Goal: Task Accomplishment & Management: Use online tool/utility

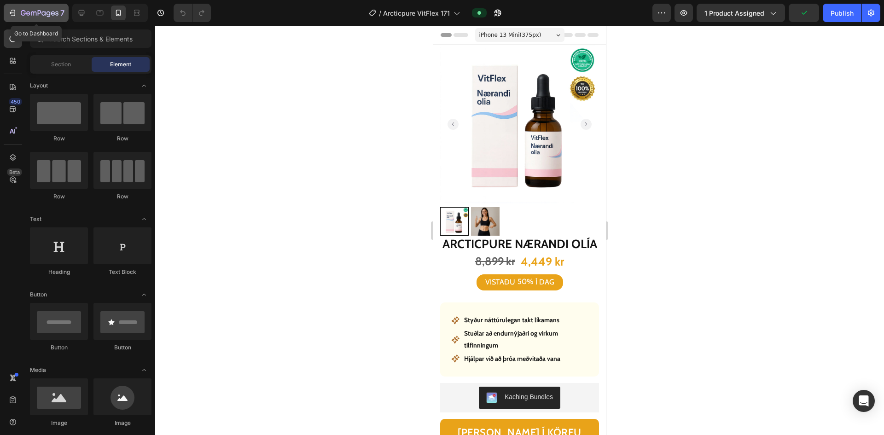
click at [13, 11] on icon "button" at bounding box center [12, 12] width 9 height 9
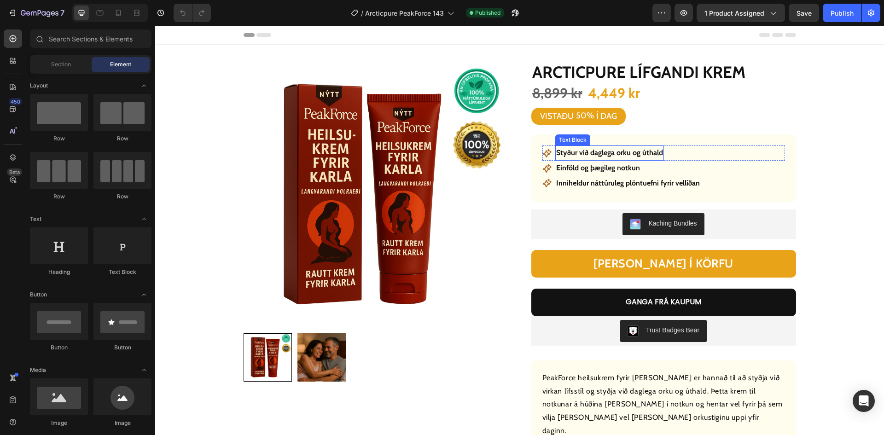
click at [589, 155] on p "Styður við daglega orku og úthald" at bounding box center [609, 152] width 107 height 13
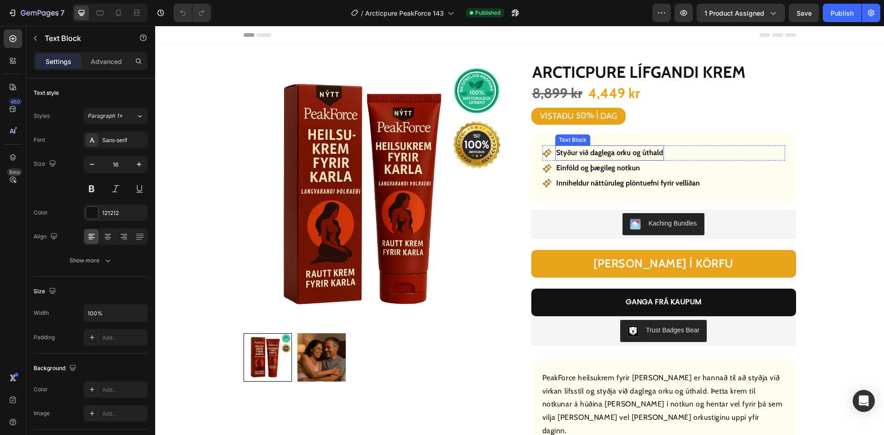
click at [589, 155] on p "Styður við daglega orku og úthald" at bounding box center [609, 152] width 107 height 13
click at [594, 168] on p "Einföld og þægileg notkun" at bounding box center [598, 168] width 84 height 13
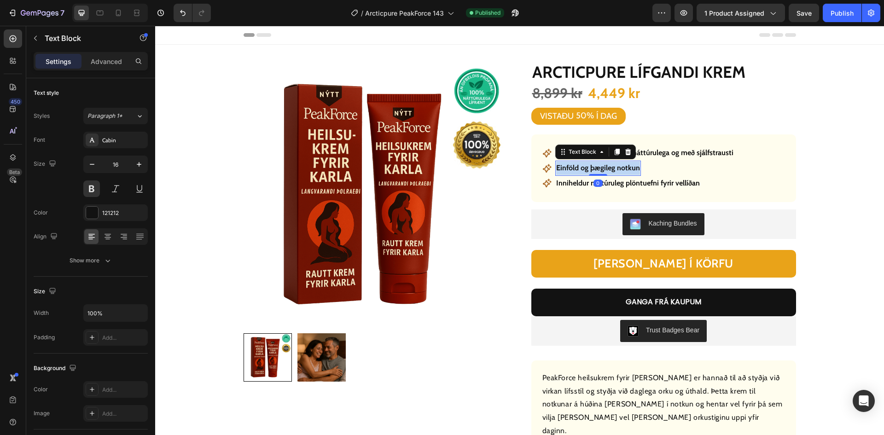
click at [594, 168] on p "Einföld og þægileg notkun" at bounding box center [598, 168] width 84 height 13
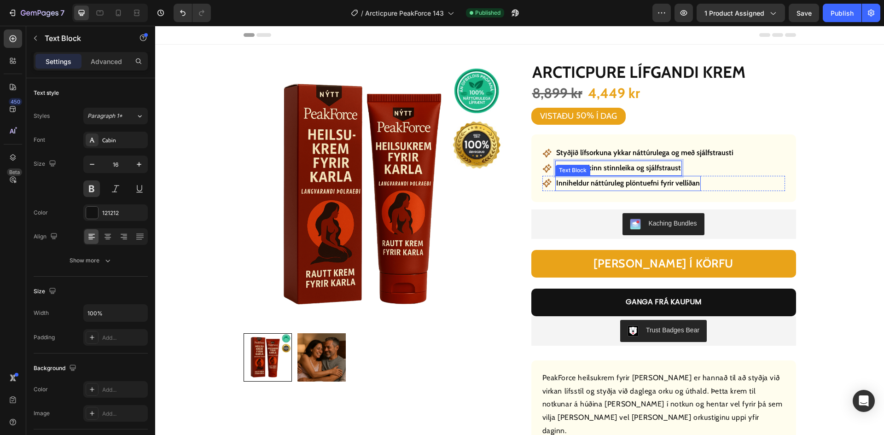
click at [619, 180] on p "Inniheldur náttúruleg plöntuefni fyrir vellíðan" at bounding box center [628, 183] width 144 height 13
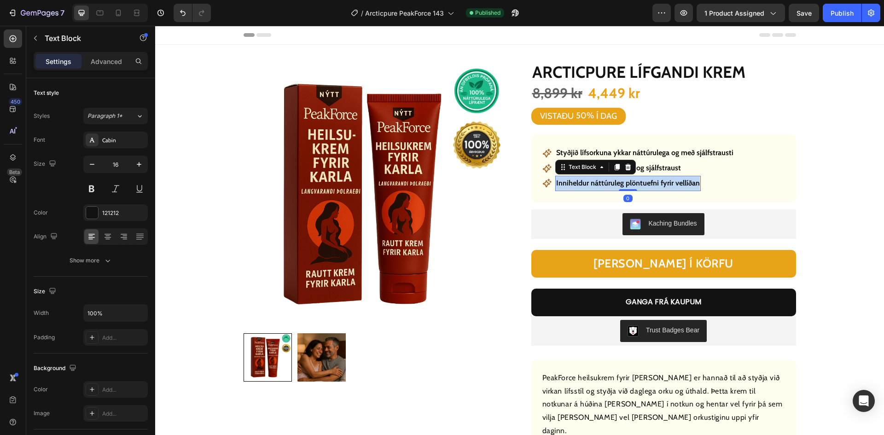
click at [619, 180] on p "Inniheldur náttúruleg plöntuefni fyrir vellíðan" at bounding box center [628, 183] width 144 height 13
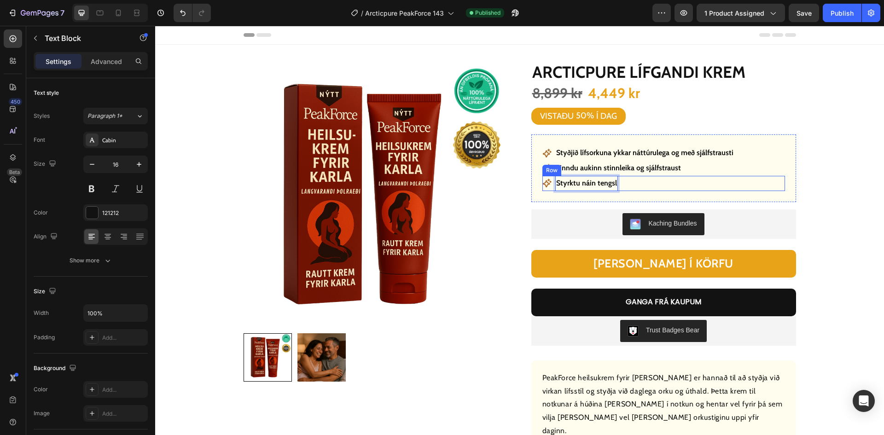
click at [722, 181] on div "Icon Styrktu náin tengsl Text Block 0 Row" at bounding box center [663, 183] width 243 height 15
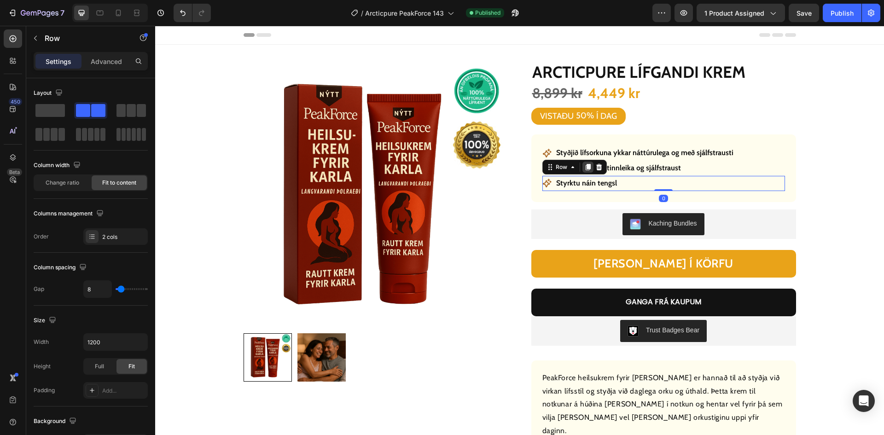
click at [585, 168] on icon at bounding box center [587, 167] width 5 height 6
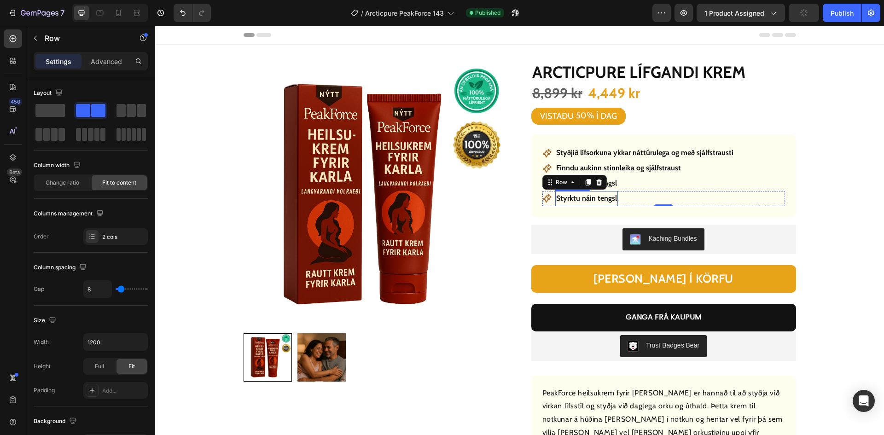
click at [576, 199] on p "Styrktu náin tengsl" at bounding box center [586, 198] width 61 height 13
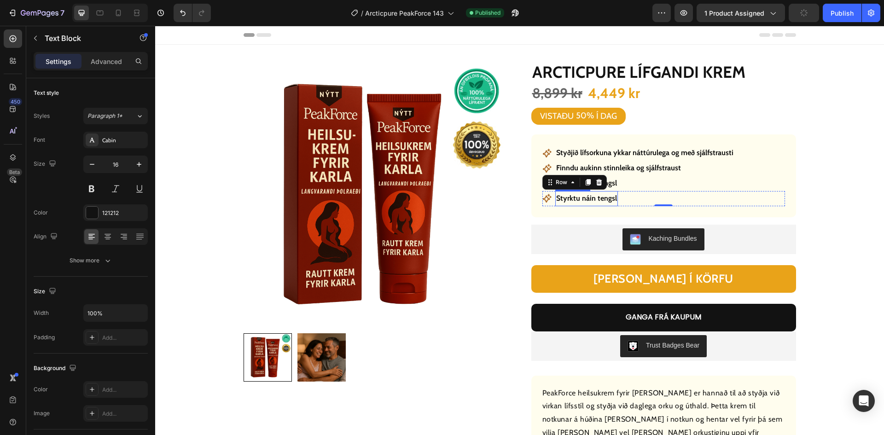
click at [576, 199] on p "Styrktu náin tengsl" at bounding box center [586, 198] width 61 height 13
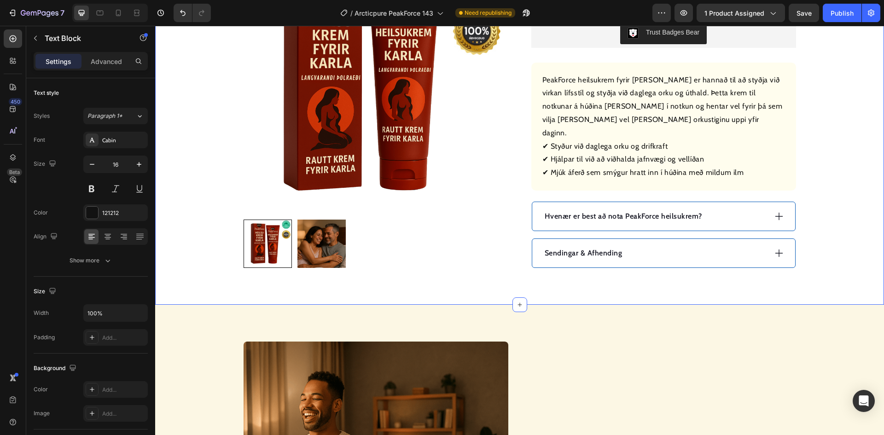
scroll to position [322, 0]
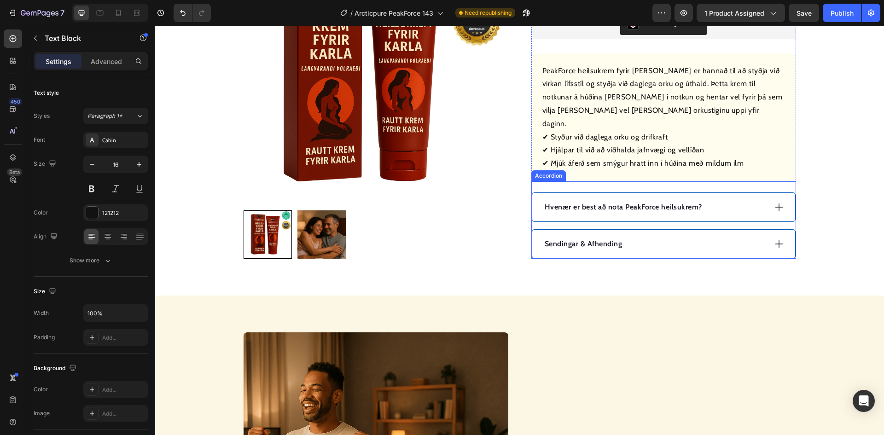
click at [634, 202] on p "Hvenær er best að nota PeakForce heilsukrem?" at bounding box center [623, 207] width 157 height 11
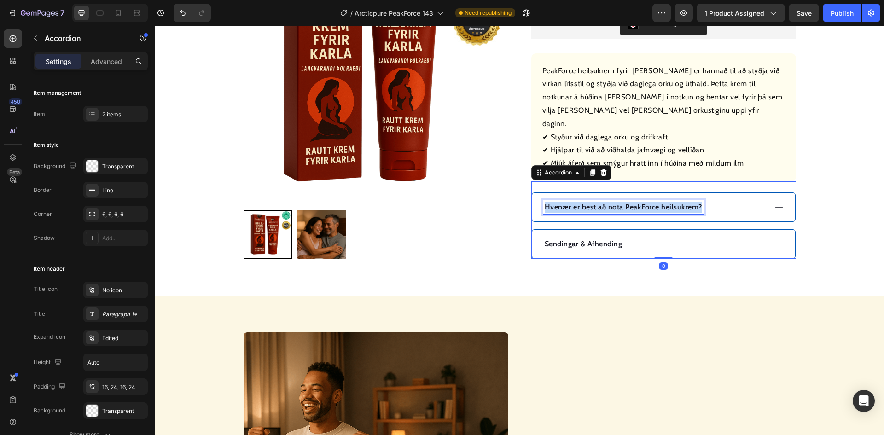
click at [634, 202] on p "Hvenær er best að nota PeakForce heilsukrem?" at bounding box center [623, 207] width 157 height 11
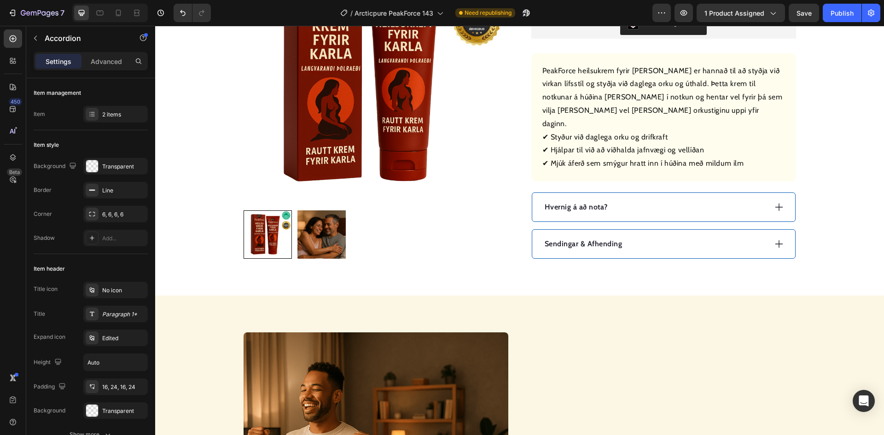
click at [691, 200] on div "Hvernig á að nota?" at bounding box center [654, 207] width 223 height 14
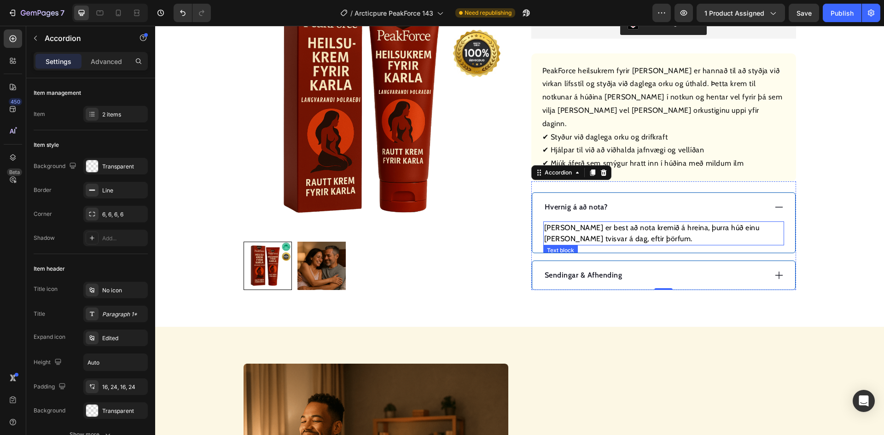
click at [656, 226] on p "Það er best að nota kremið á hreina, þurra húð einu sinni eða tvisvar á dag, ef…" at bounding box center [663, 233] width 239 height 22
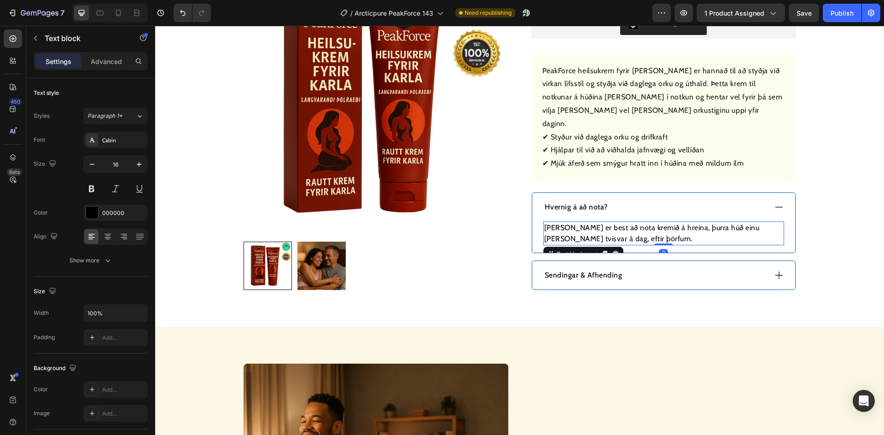
click at [656, 226] on p "Það er best að nota kremið á hreina, þurra húð einu sinni eða tvisvar á dag, ef…" at bounding box center [663, 233] width 239 height 22
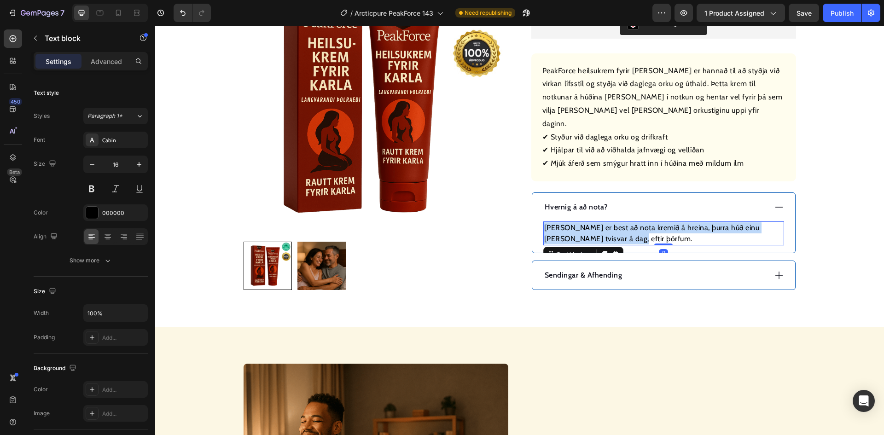
click at [656, 226] on p "Það er best að nota kremið á hreina, þurra húð einu sinni eða tvisvar á dag, ef…" at bounding box center [663, 233] width 239 height 22
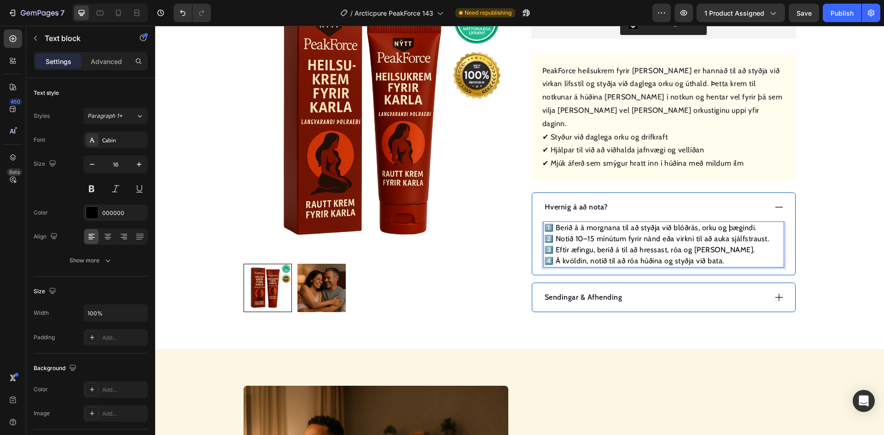
click at [651, 290] on div "Sendingar & Afhending" at bounding box center [654, 297] width 223 height 14
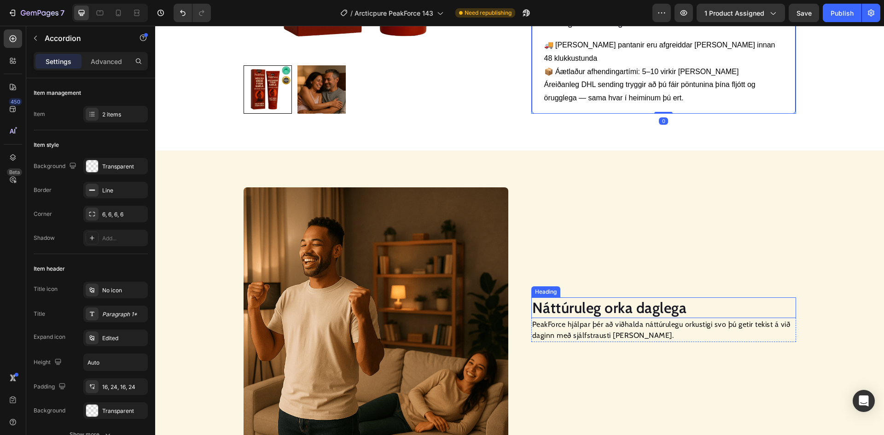
scroll to position [552, 0]
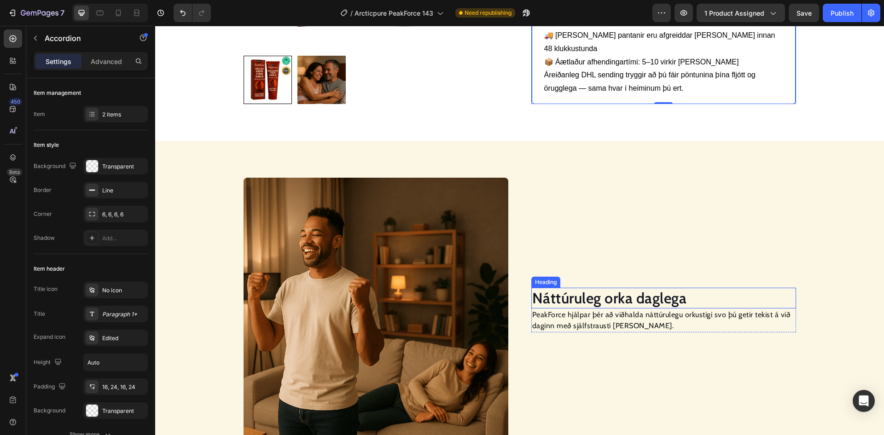
click at [610, 288] on h2 "Náttúruleg orka daglega" at bounding box center [663, 298] width 265 height 21
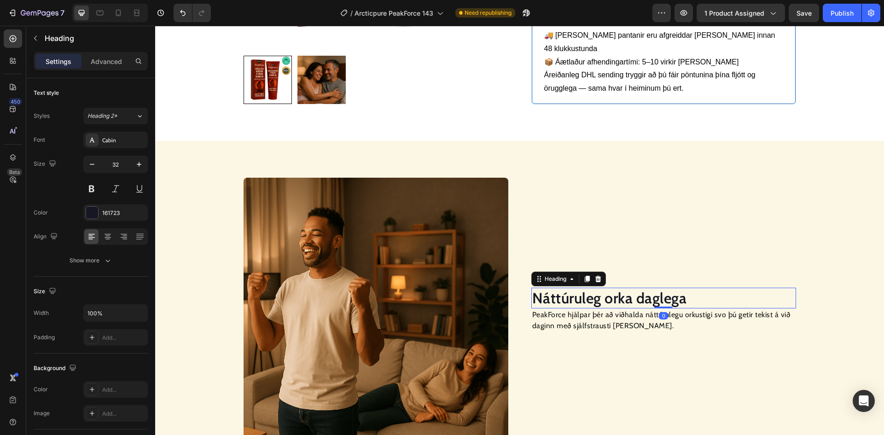
click at [610, 288] on h2 "Náttúruleg orka daglega" at bounding box center [663, 298] width 265 height 21
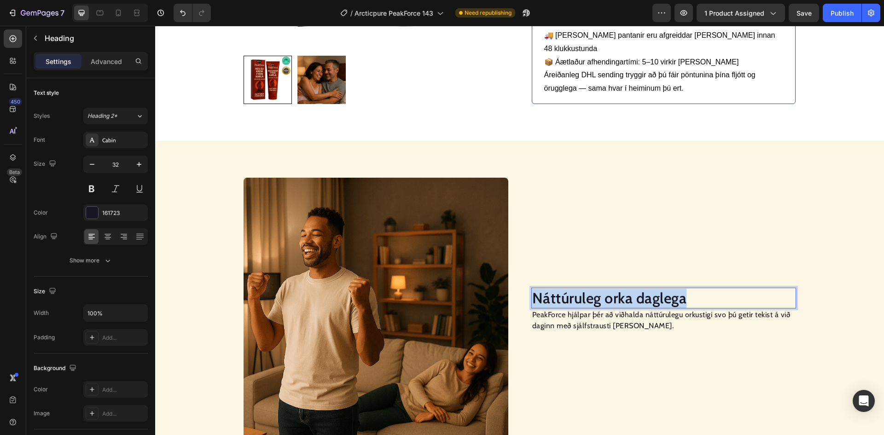
click at [610, 289] on p "Náttúruleg orka daglega" at bounding box center [663, 298] width 263 height 19
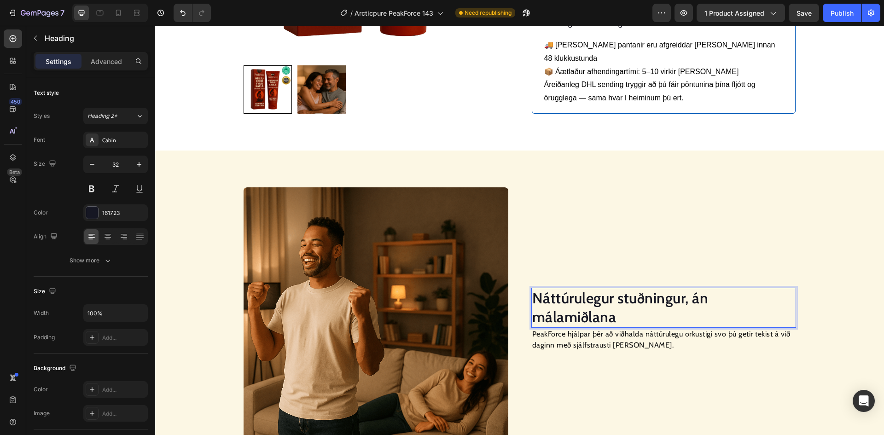
click at [639, 329] on p "PeakForce hjálpar þér að viðhalda náttúrulegu orkustigi svo þú getir tekist á v…" at bounding box center [663, 340] width 263 height 22
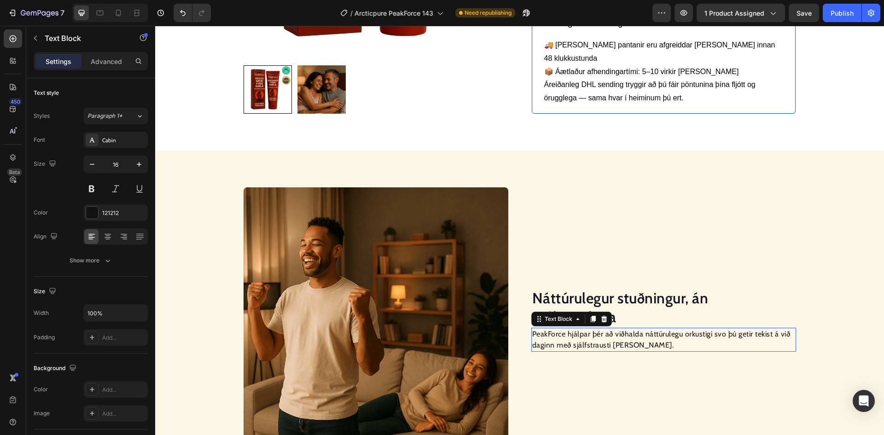
click at [639, 329] on p "PeakForce hjálpar þér að viðhalda náttúrulegu orkustigi svo þú getir tekist á v…" at bounding box center [663, 340] width 263 height 22
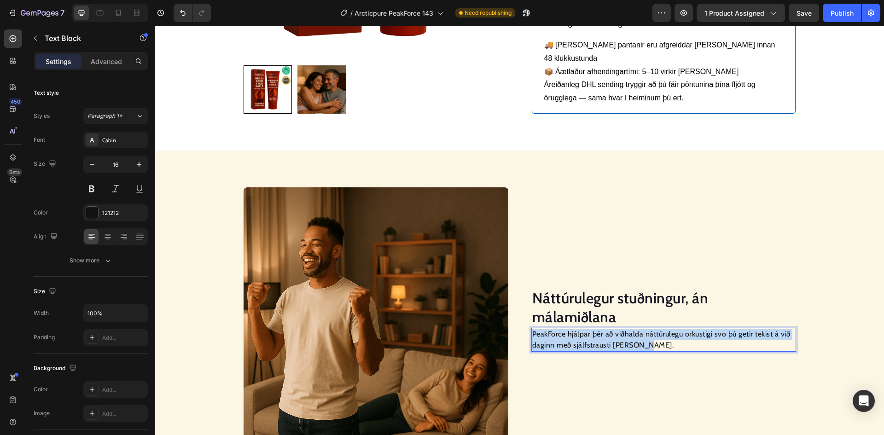
click at [639, 329] on p "PeakForce hjálpar þér að viðhalda náttúrulegu orkustigi svo þú getir tekist á v…" at bounding box center [663, 340] width 263 height 22
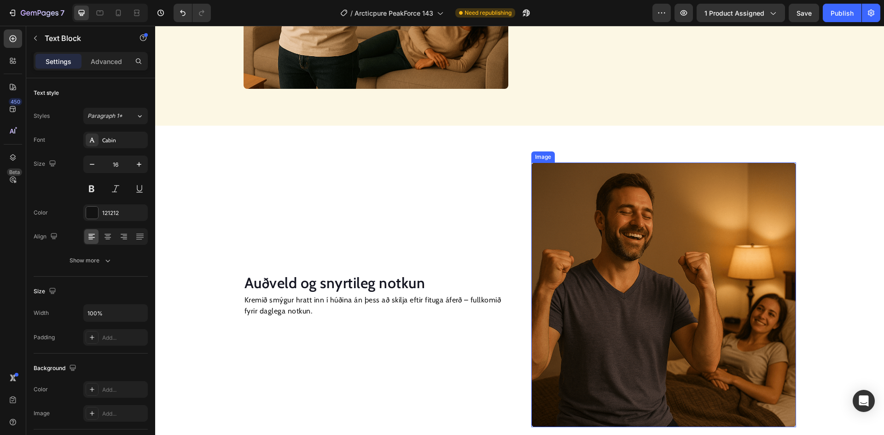
scroll to position [911, 0]
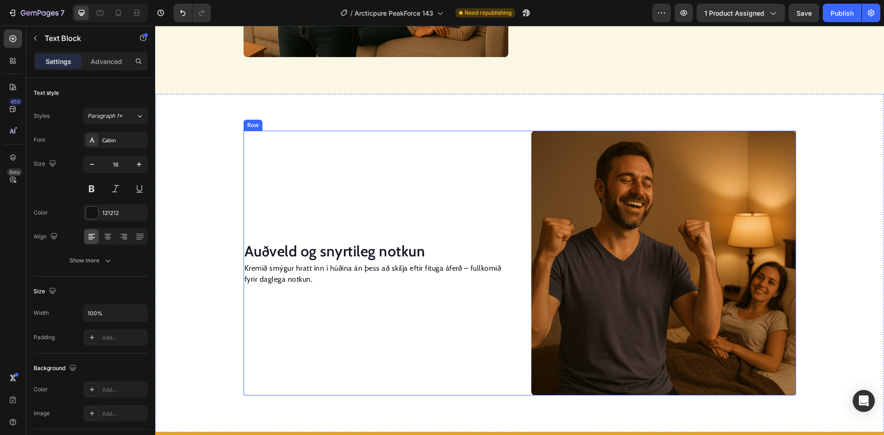
click at [395, 248] on h2 "Auðveld og snyrtileg notkun" at bounding box center [376, 251] width 265 height 21
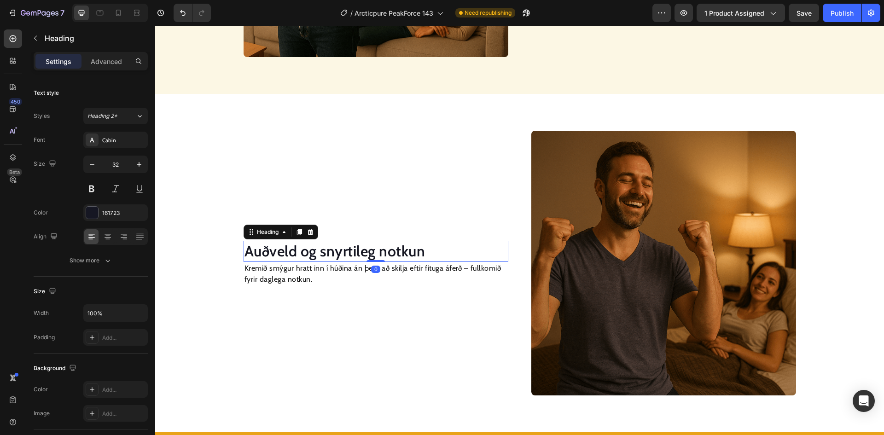
click at [395, 248] on h2 "Auðveld og snyrtileg notkun" at bounding box center [376, 251] width 265 height 21
click at [395, 248] on p "Auðveld og snyrtileg notkun" at bounding box center [375, 251] width 263 height 19
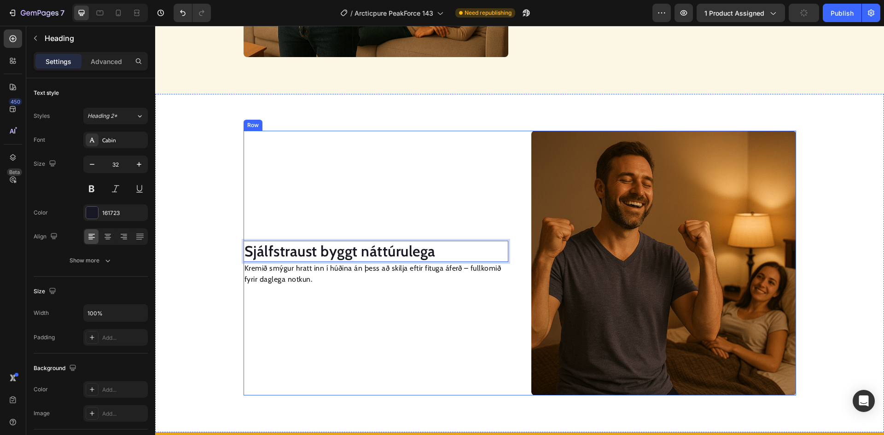
click at [397, 275] on p "Kremið smýgur hratt inn í húðina án þess að skilja eftir fituga áferð – fullkom…" at bounding box center [375, 274] width 263 height 22
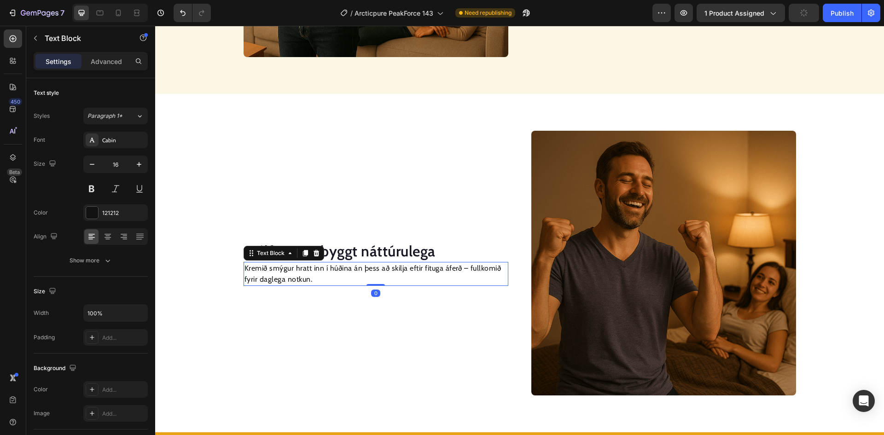
click at [397, 275] on p "Kremið smýgur hratt inn í húðina án þess að skilja eftir fituga áferð – fullkom…" at bounding box center [375, 274] width 263 height 22
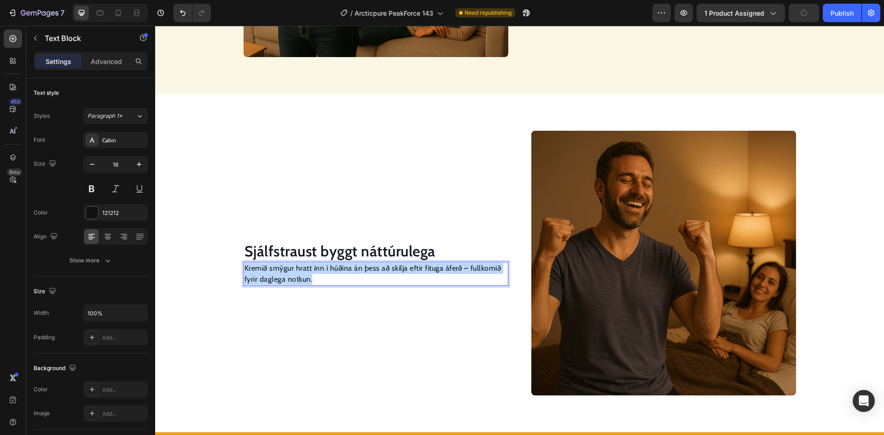
click at [397, 275] on p "Kremið smýgur hratt inn í húðina án þess að skilja eftir fituga áferð – fullkom…" at bounding box center [375, 274] width 263 height 22
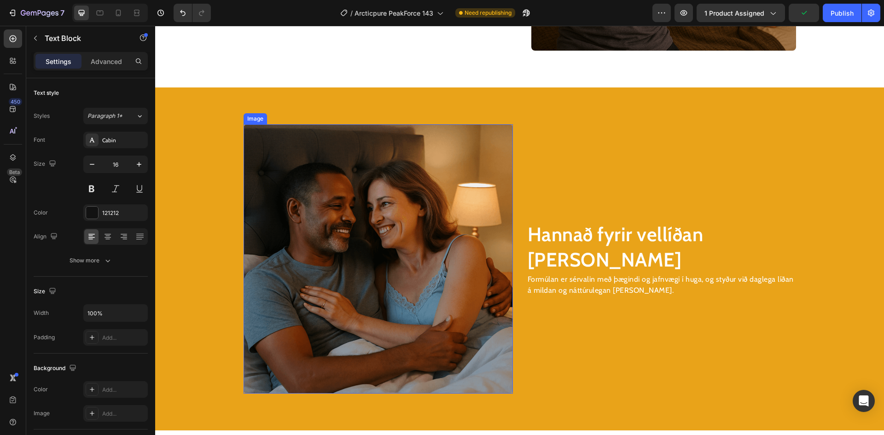
scroll to position [1279, 0]
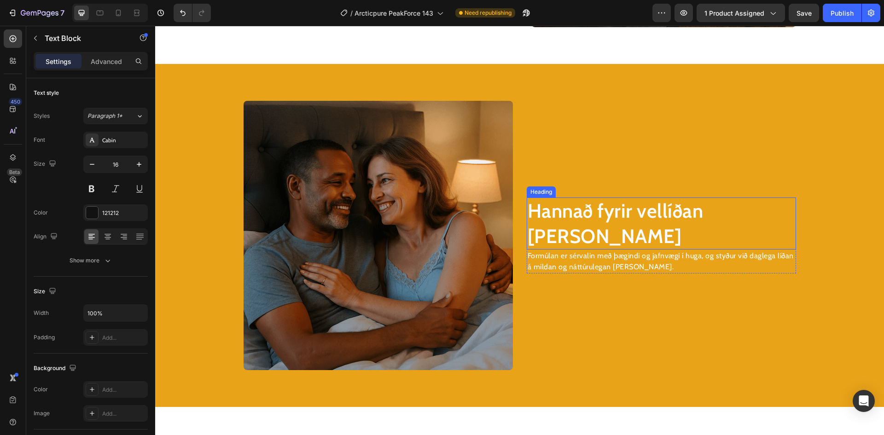
click at [572, 231] on h2 "Hannað fyrir vellíðan karla" at bounding box center [661, 223] width 269 height 52
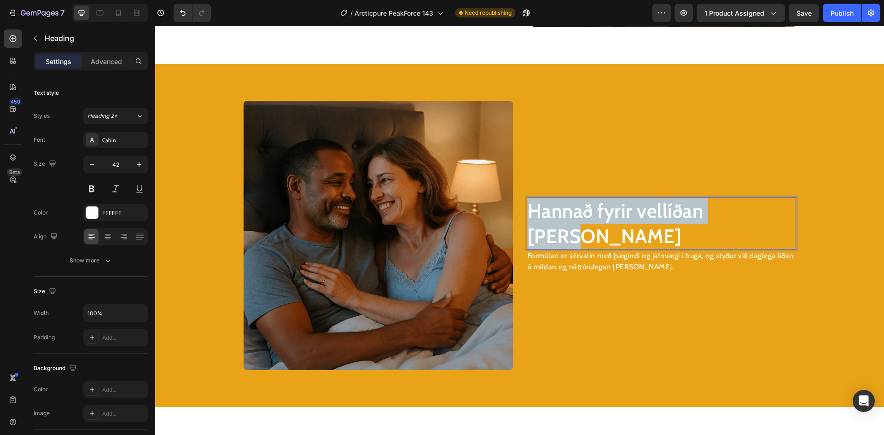
click at [572, 231] on p "Hannað fyrir vellíðan karla" at bounding box center [661, 223] width 267 height 50
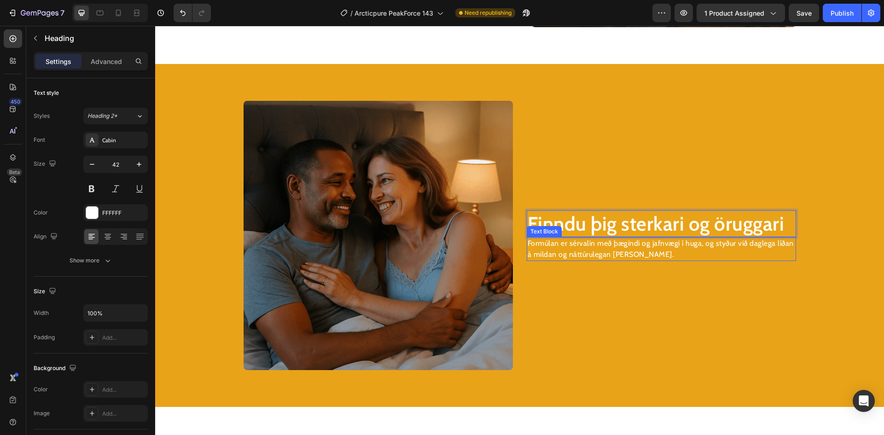
click at [595, 255] on p "Formúlan er sérvalin með þægindi og jafnvægi í huga, og styður við daglega líða…" at bounding box center [661, 249] width 267 height 22
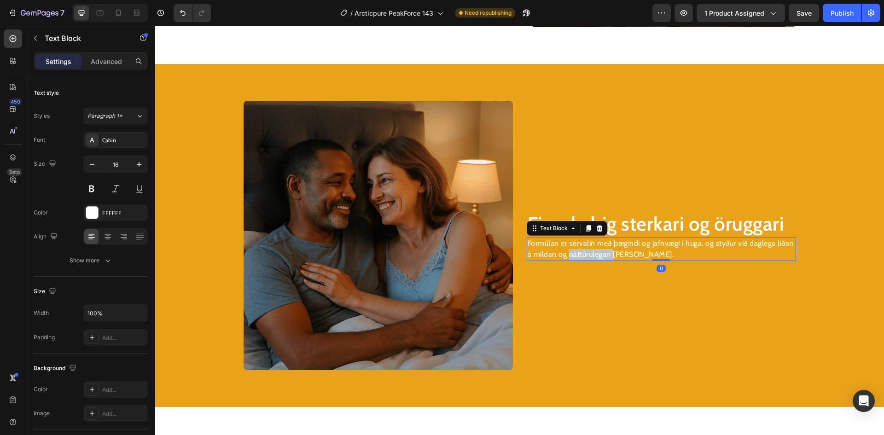
click at [595, 255] on p "Formúlan er sérvalin með þægindi og jafnvægi í huga, og styður við daglega líða…" at bounding box center [661, 249] width 267 height 22
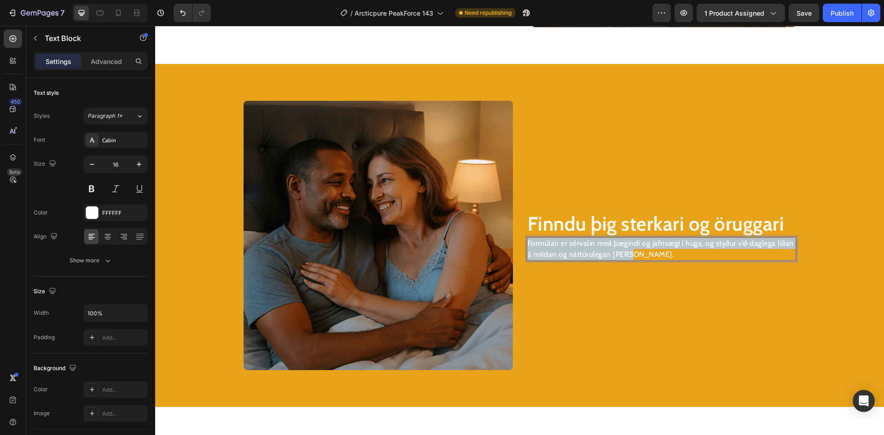
click at [595, 255] on p "Formúlan er sérvalin með þægindi og jafnvægi í huga, og styður við daglega líða…" at bounding box center [661, 249] width 267 height 22
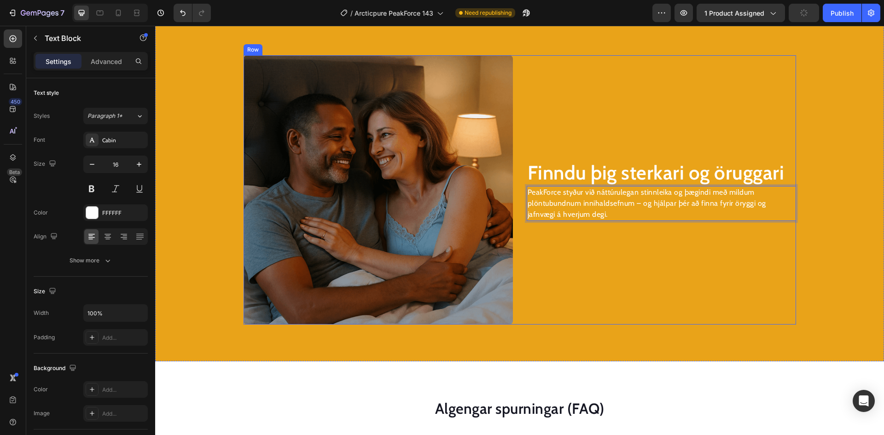
scroll to position [1320, 0]
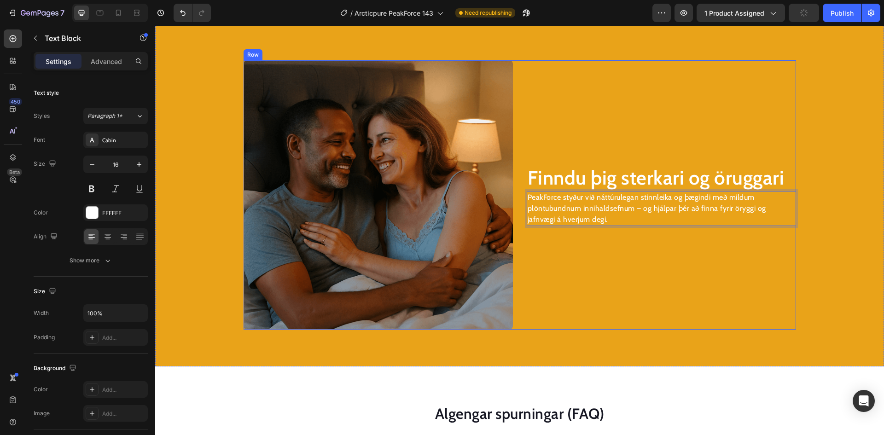
click at [413, 210] on img at bounding box center [378, 194] width 269 height 269
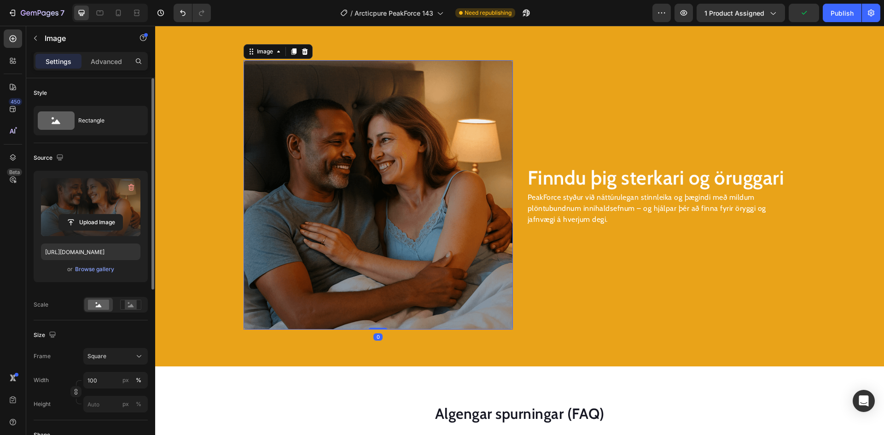
click at [89, 213] on label at bounding box center [90, 207] width 99 height 58
click at [89, 215] on input "file" at bounding box center [91, 223] width 64 height 16
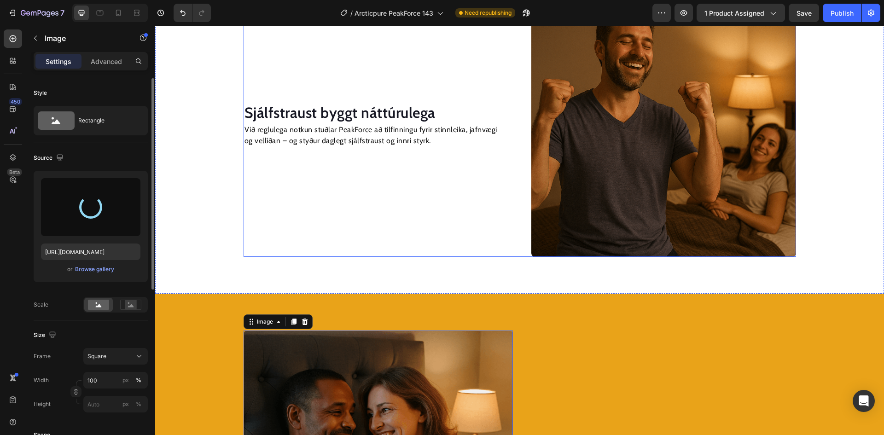
scroll to position [1044, 0]
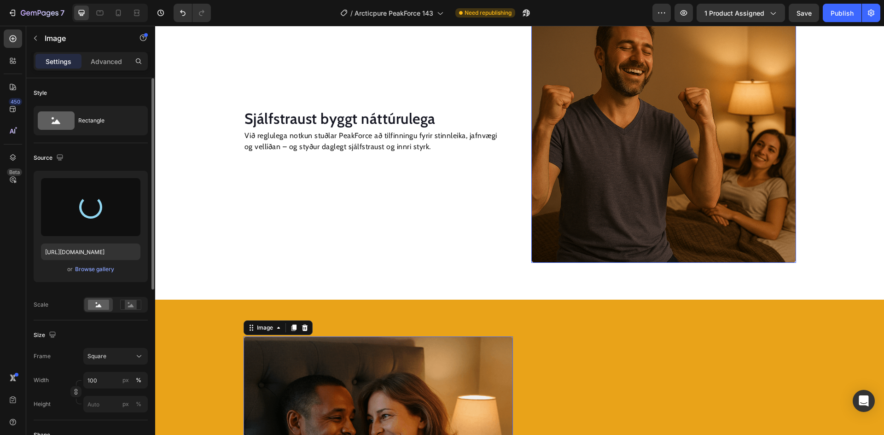
type input "https://cdn.shopify.com/s/files/1/0918/9274/4575/files/gempages_569571451670103…"
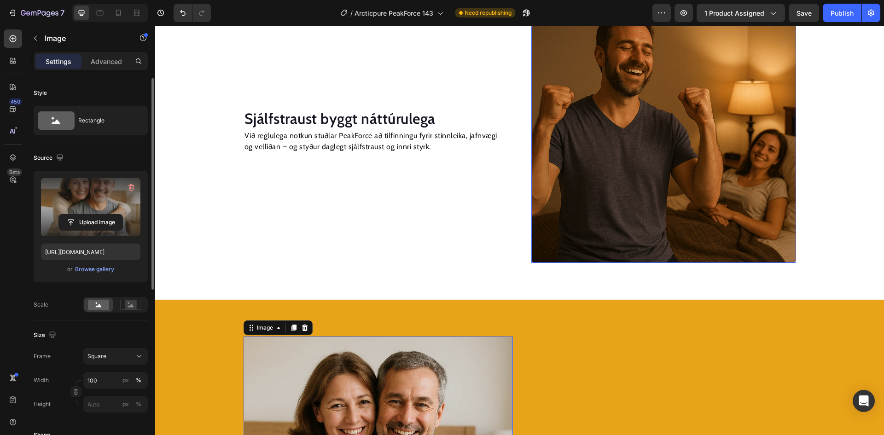
click at [601, 176] on img at bounding box center [663, 130] width 265 height 265
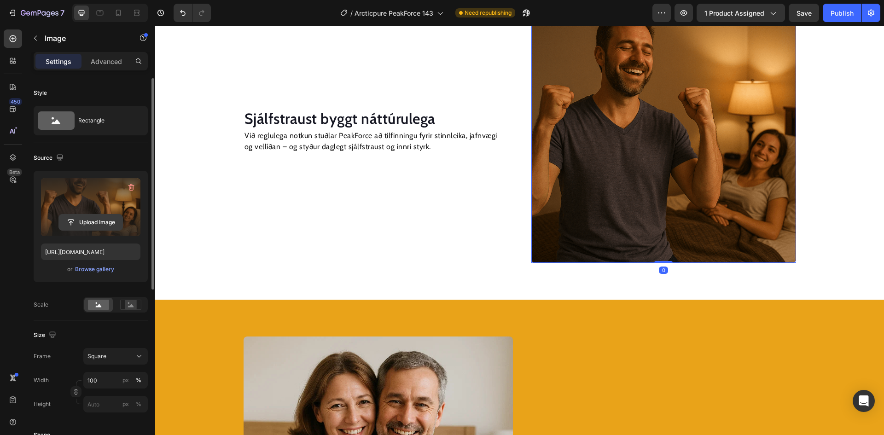
click at [83, 219] on input "file" at bounding box center [91, 223] width 64 height 16
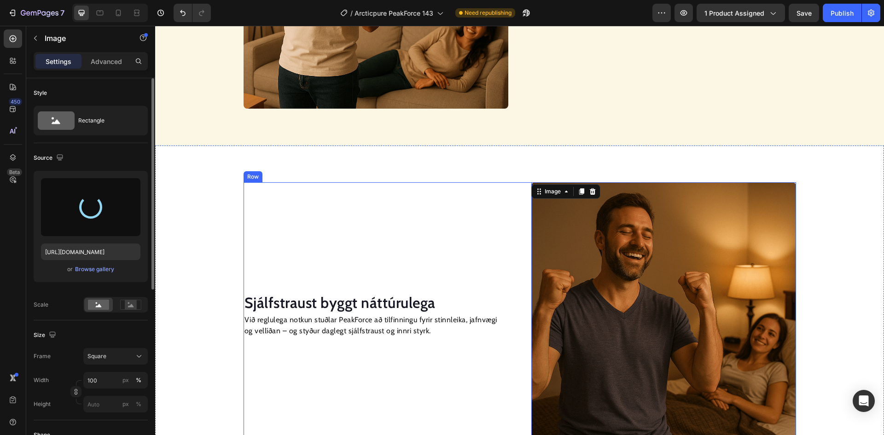
scroll to position [767, 0]
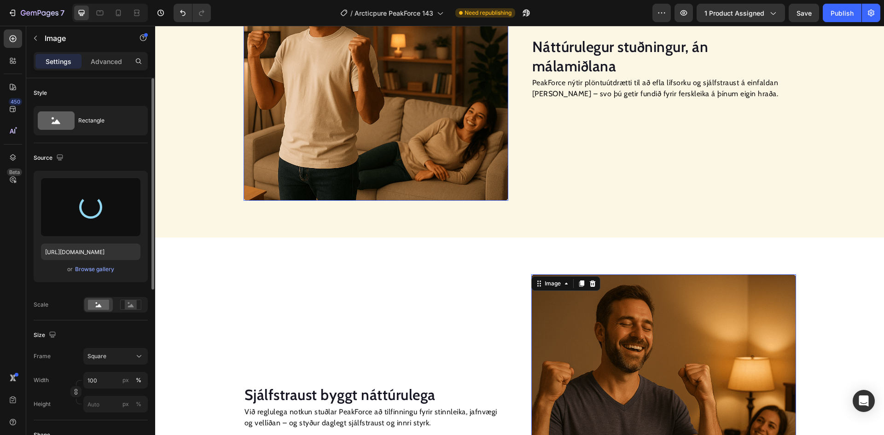
type input "https://cdn.shopify.com/s/files/1/0918/9274/4575/files/gempages_569571451670103…"
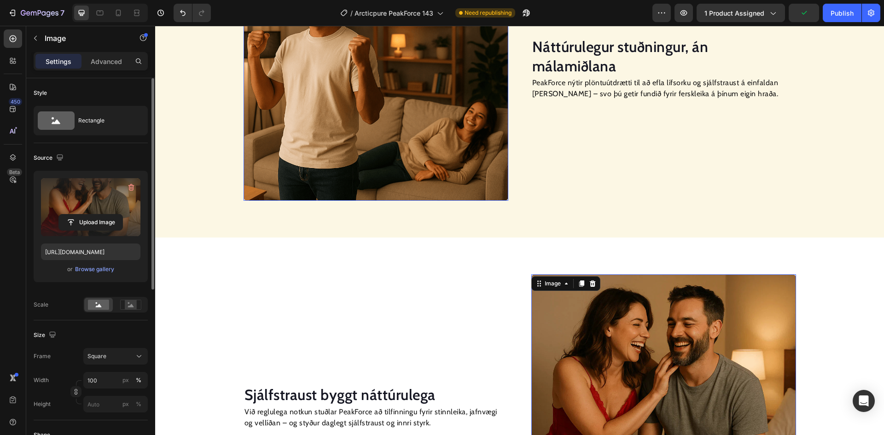
click at [337, 121] on img at bounding box center [376, 68] width 265 height 265
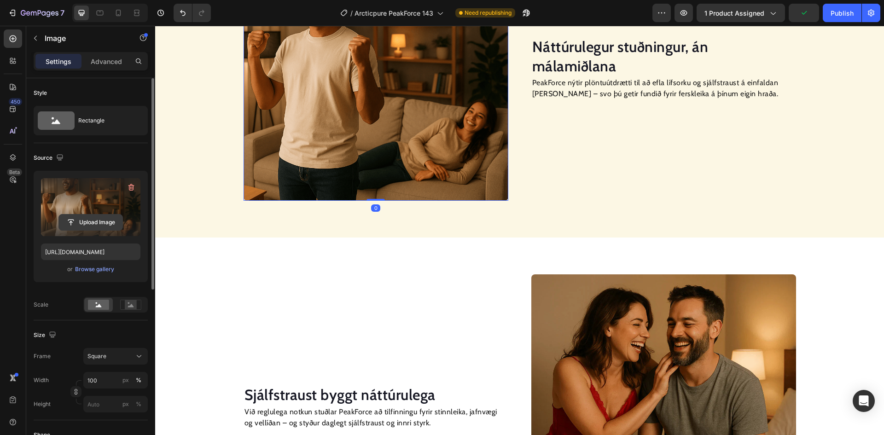
click at [89, 218] on input "file" at bounding box center [91, 223] width 64 height 16
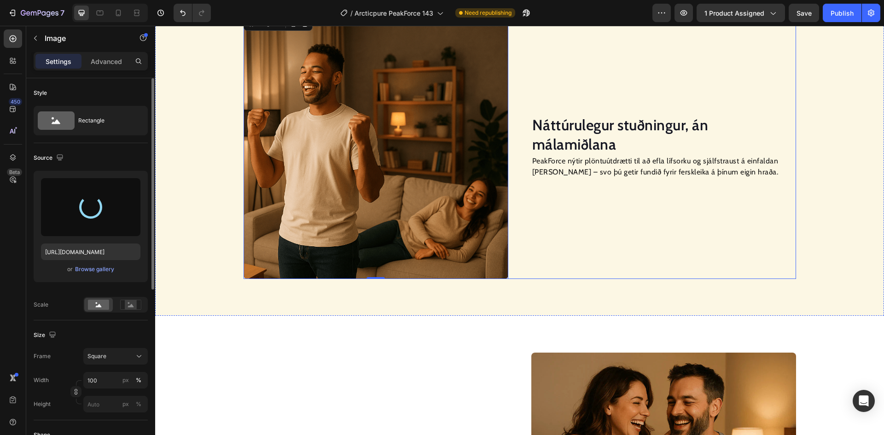
scroll to position [586, 0]
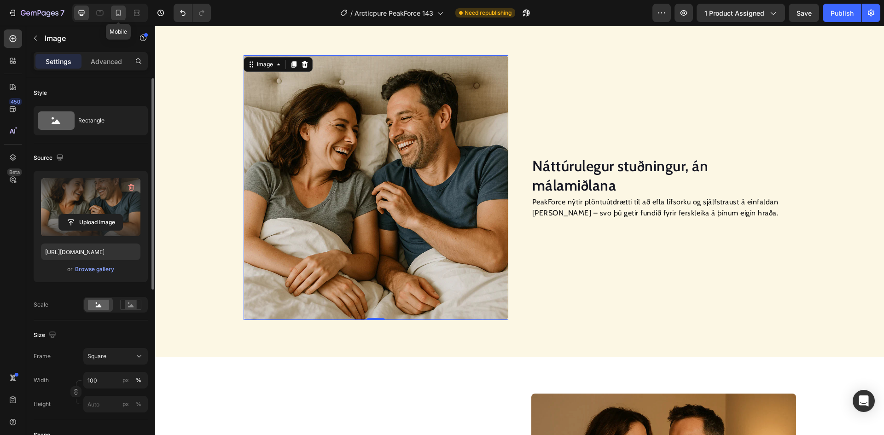
click at [120, 16] on icon at bounding box center [118, 13] width 5 height 6
type input "https://cdn.shopify.com/s/files/1/0918/9274/4575/files/gempages_569571451670103…"
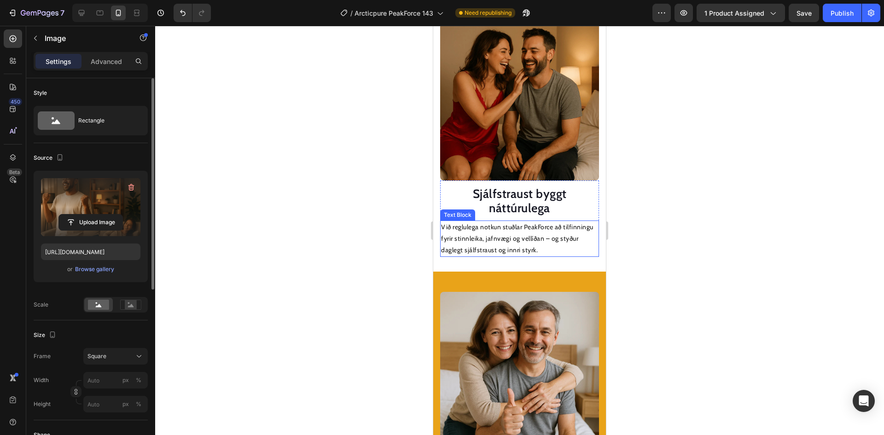
scroll to position [1042, 0]
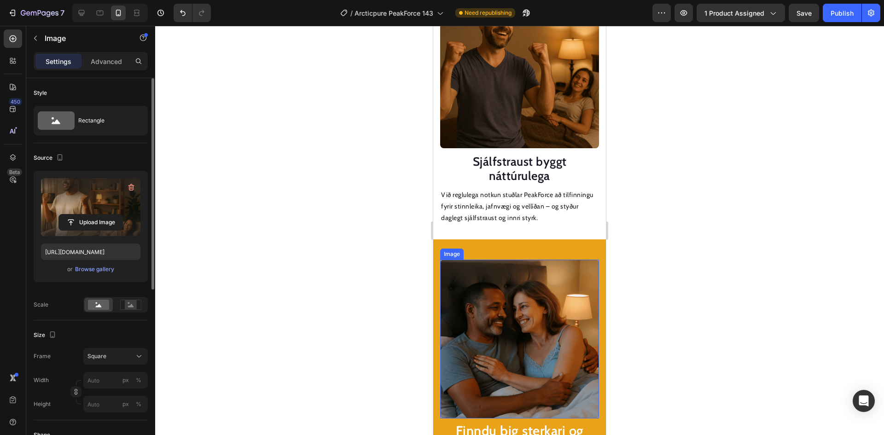
click at [511, 333] on img at bounding box center [519, 339] width 159 height 159
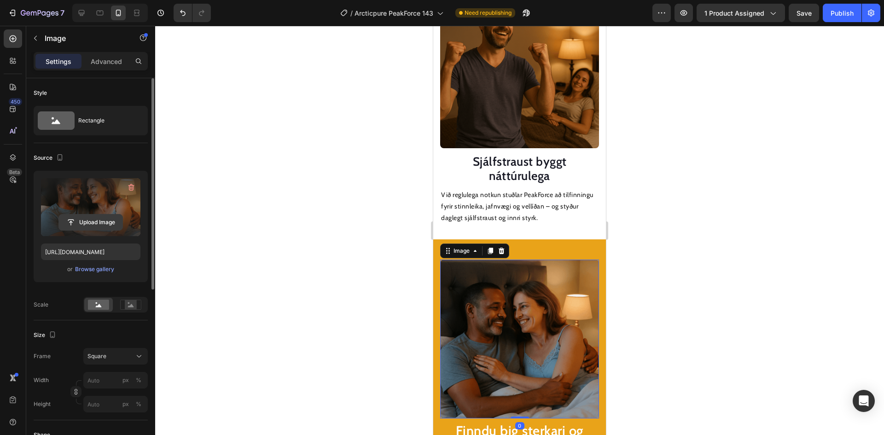
click at [109, 216] on input "file" at bounding box center [91, 223] width 64 height 16
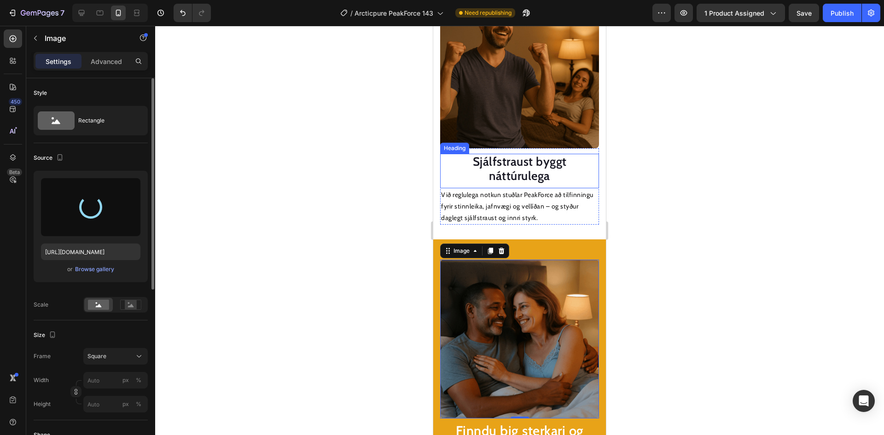
type input "https://cdn.shopify.com/s/files/1/0918/9274/4575/files/gempages_569571451670103…"
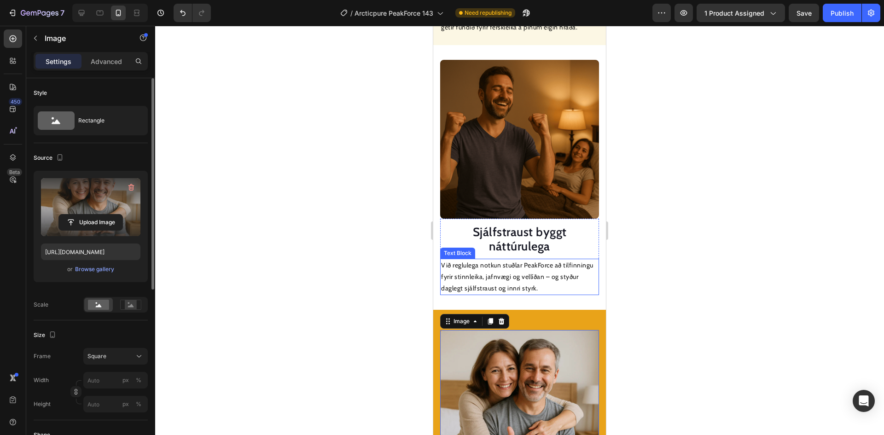
scroll to position [950, 0]
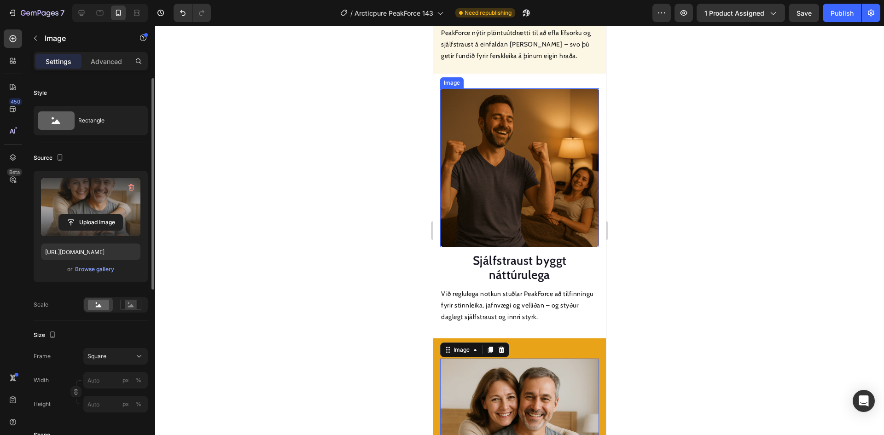
click at [517, 170] on img at bounding box center [519, 167] width 159 height 159
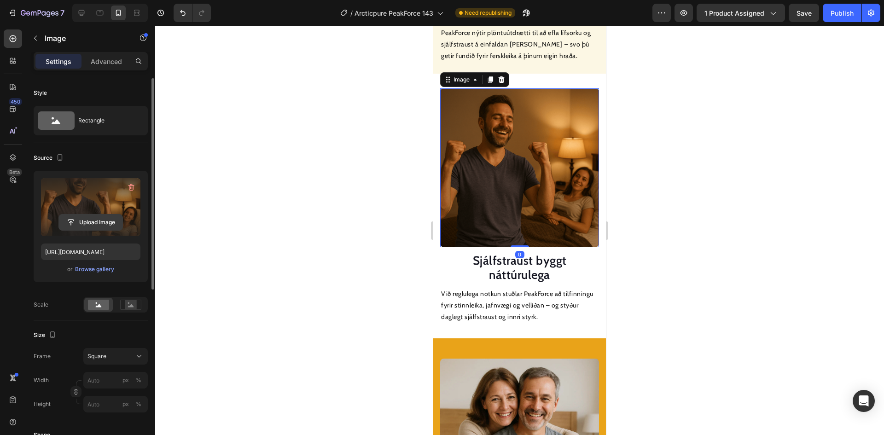
click at [103, 216] on input "file" at bounding box center [91, 223] width 64 height 16
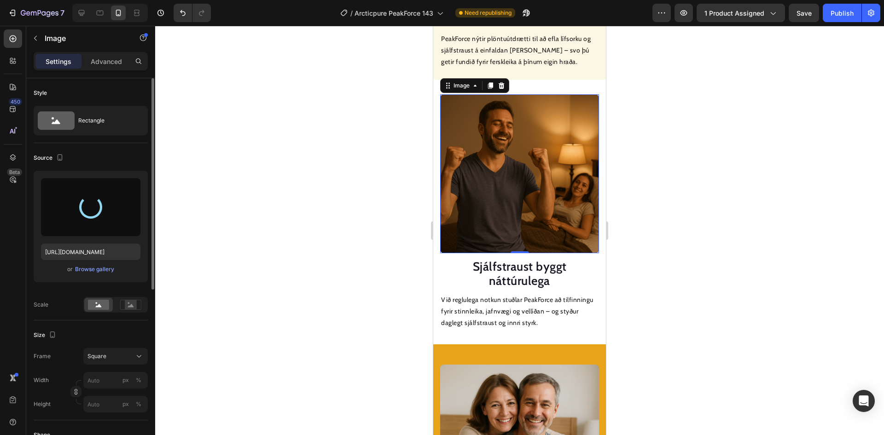
type input "https://cdn.shopify.com/s/files/1/0918/9274/4575/files/gempages_569571451670103…"
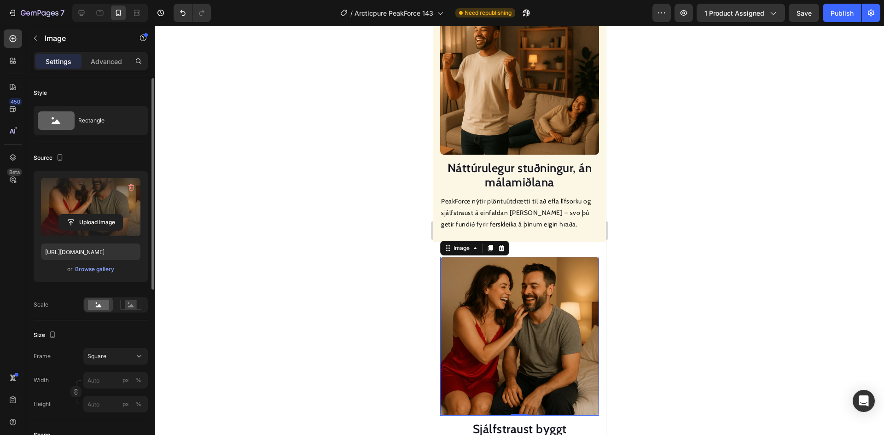
scroll to position [766, 0]
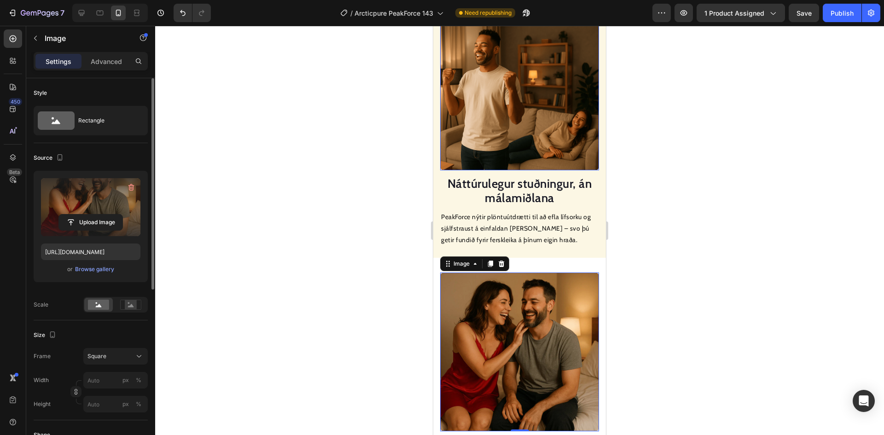
click at [534, 130] on img at bounding box center [519, 91] width 159 height 159
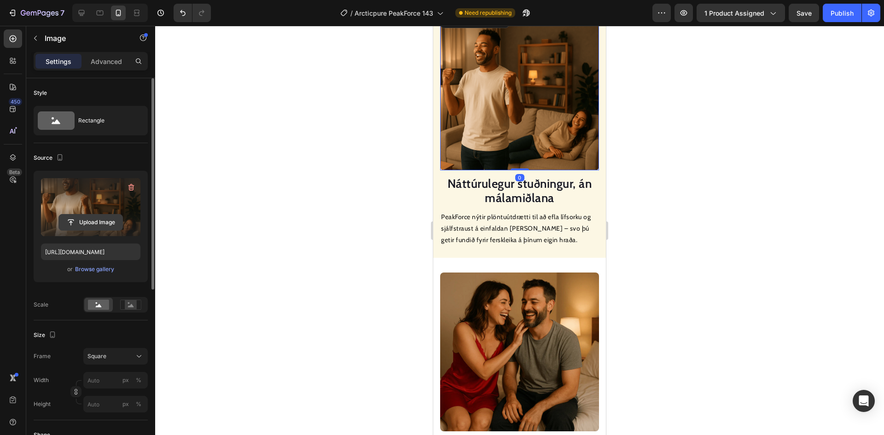
click at [96, 227] on input "file" at bounding box center [91, 223] width 64 height 16
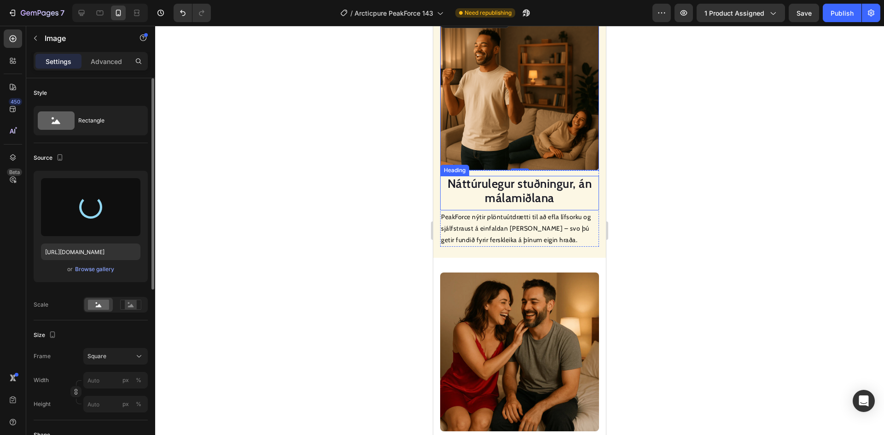
type input "https://cdn.shopify.com/s/files/1/0918/9274/4575/files/gempages_569571451670103…"
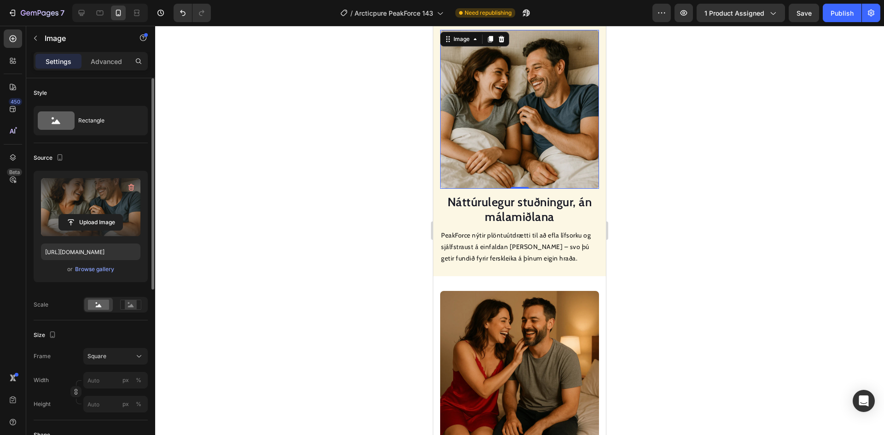
scroll to position [627, 0]
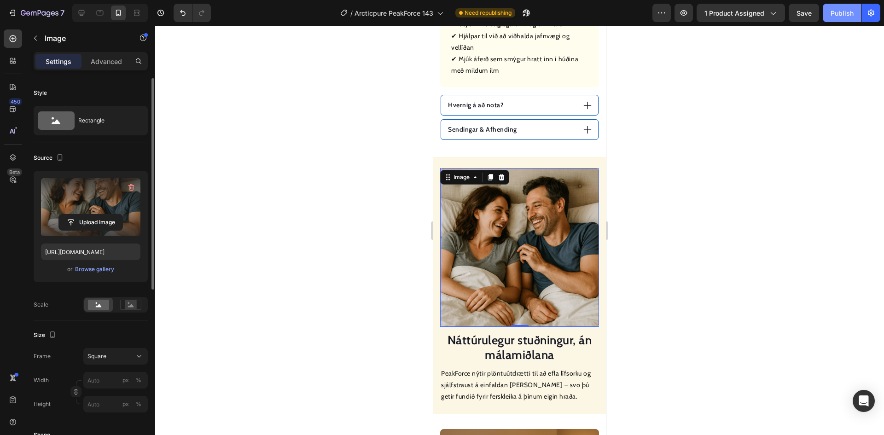
click at [846, 14] on div "Publish" at bounding box center [841, 13] width 23 height 10
